Goal: Task Accomplishment & Management: Manage account settings

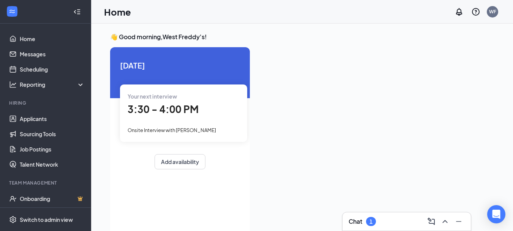
click at [213, 115] on div "3:30 - 4:00 PM" at bounding box center [184, 109] width 112 height 16
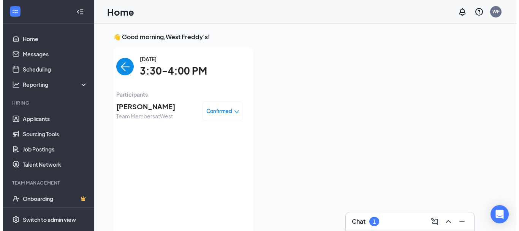
scroll to position [3, 0]
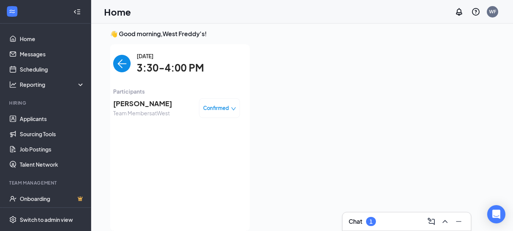
click at [118, 106] on span "[PERSON_NAME]" at bounding box center [142, 103] width 59 height 11
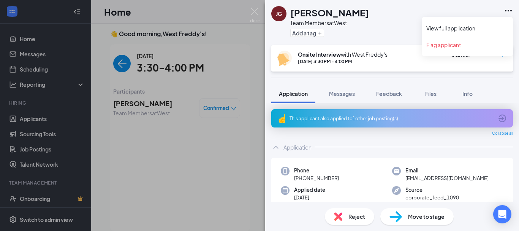
click at [508, 10] on icon "Ellipses" at bounding box center [508, 11] width 7 height 2
click at [458, 27] on link "View full application" at bounding box center [467, 28] width 82 height 8
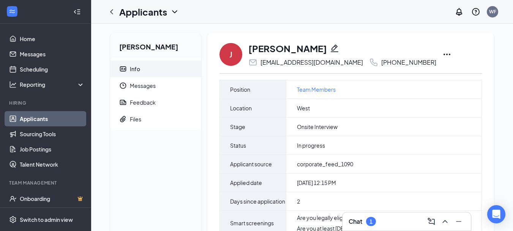
click at [442, 55] on icon "Ellipses" at bounding box center [446, 54] width 9 height 9
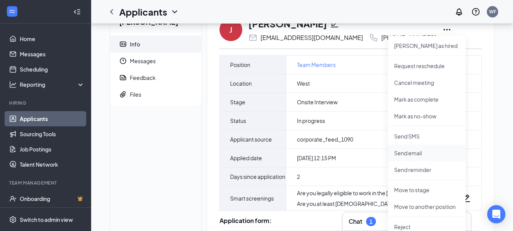
scroll to position [114, 0]
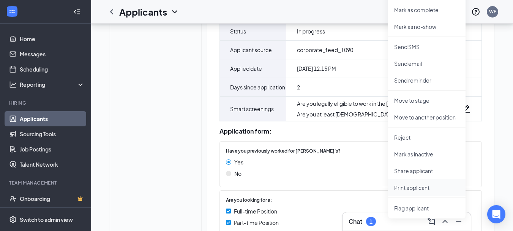
click at [422, 186] on p "Print applicant" at bounding box center [426, 187] width 65 height 8
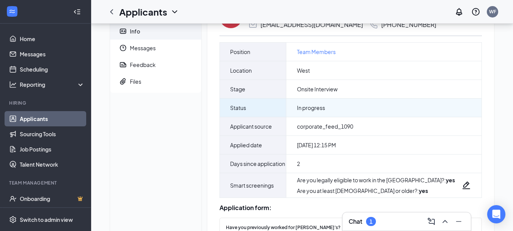
scroll to position [38, 0]
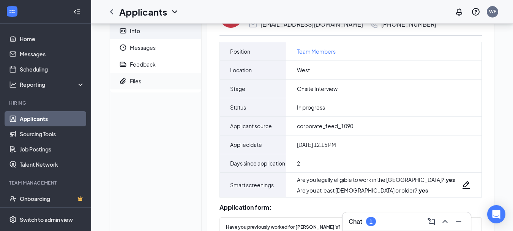
click at [145, 83] on span "Files" at bounding box center [162, 81] width 65 height 17
